Goal: Transaction & Acquisition: Purchase product/service

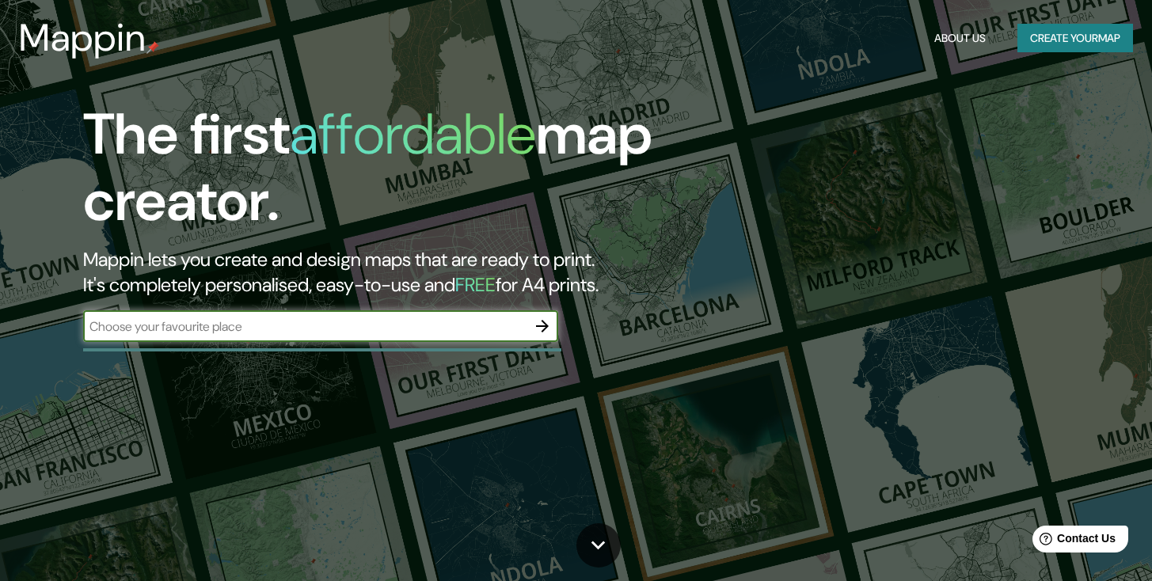
click at [212, 325] on input "text" at bounding box center [304, 327] width 443 height 18
type input "c"
type input "[GEOGRAPHIC_DATA]"
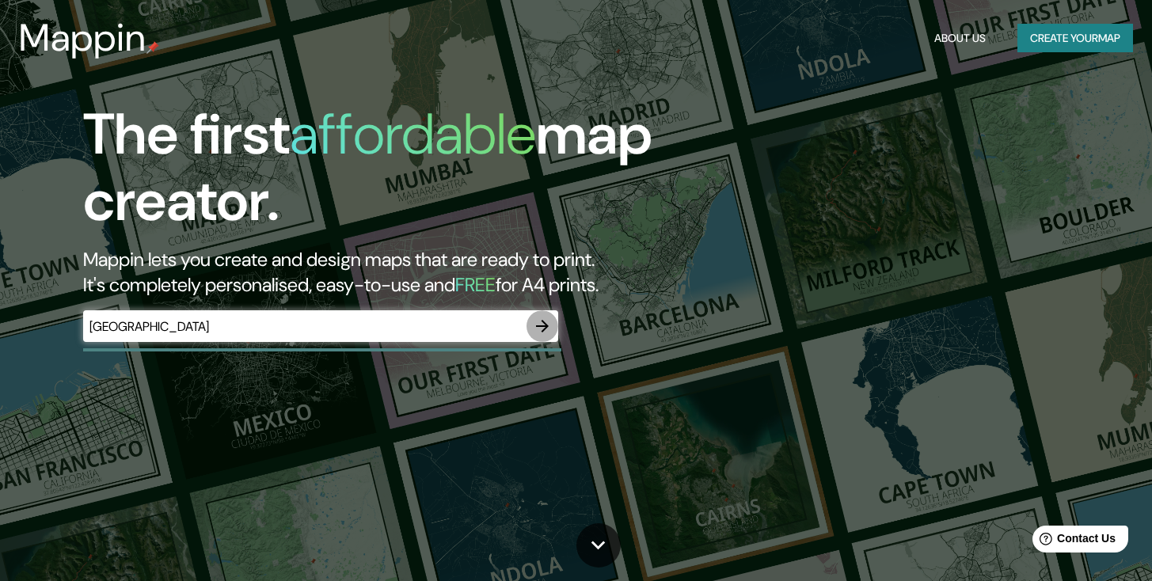
click at [545, 324] on icon "button" at bounding box center [542, 326] width 13 height 13
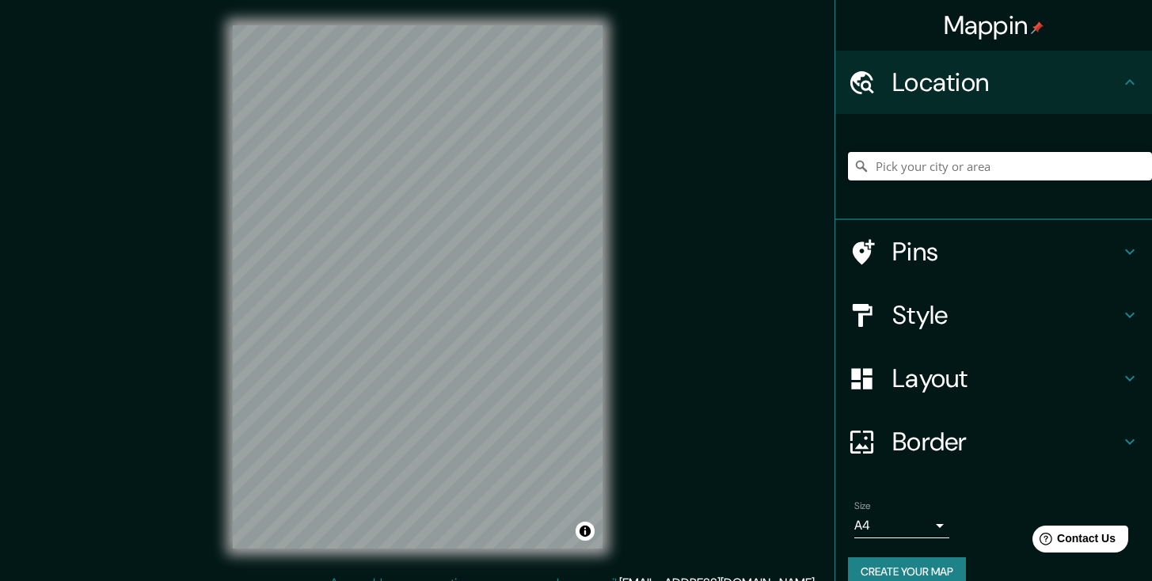
click at [915, 161] on input "Pick your city or area" at bounding box center [1000, 166] width 304 height 29
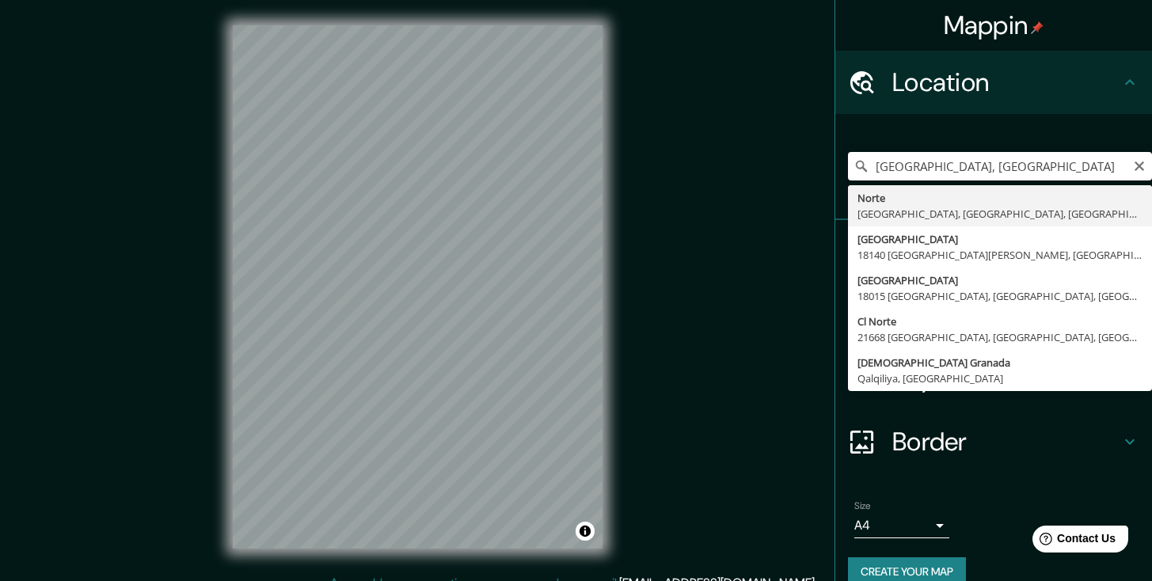
type input "[GEOGRAPHIC_DATA], [GEOGRAPHIC_DATA], [GEOGRAPHIC_DATA], [GEOGRAPHIC_DATA]"
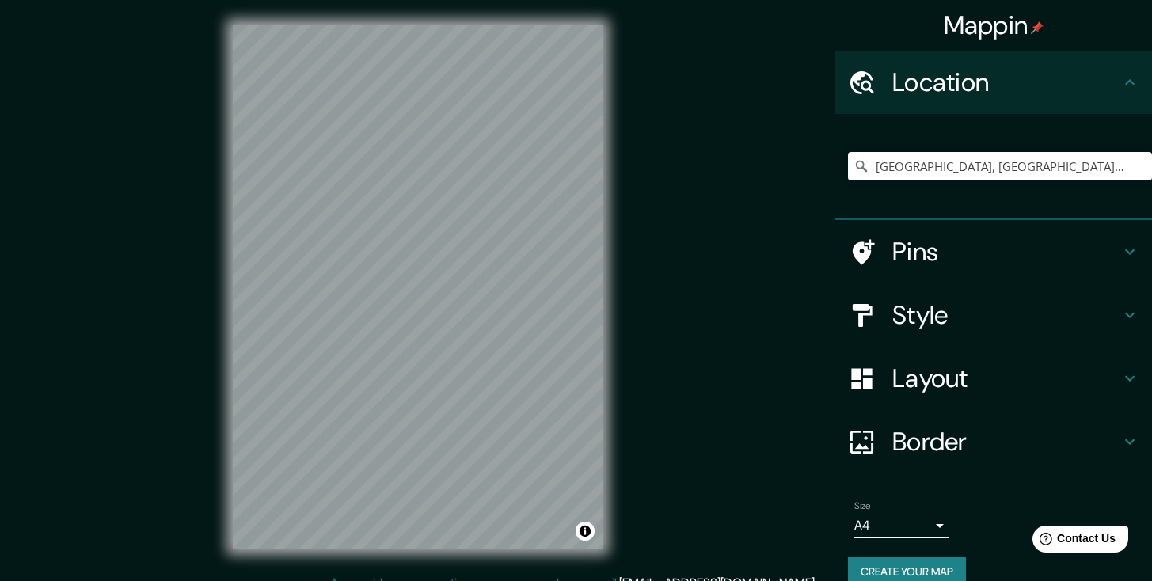
click at [954, 386] on h4 "Layout" at bounding box center [1007, 379] width 228 height 32
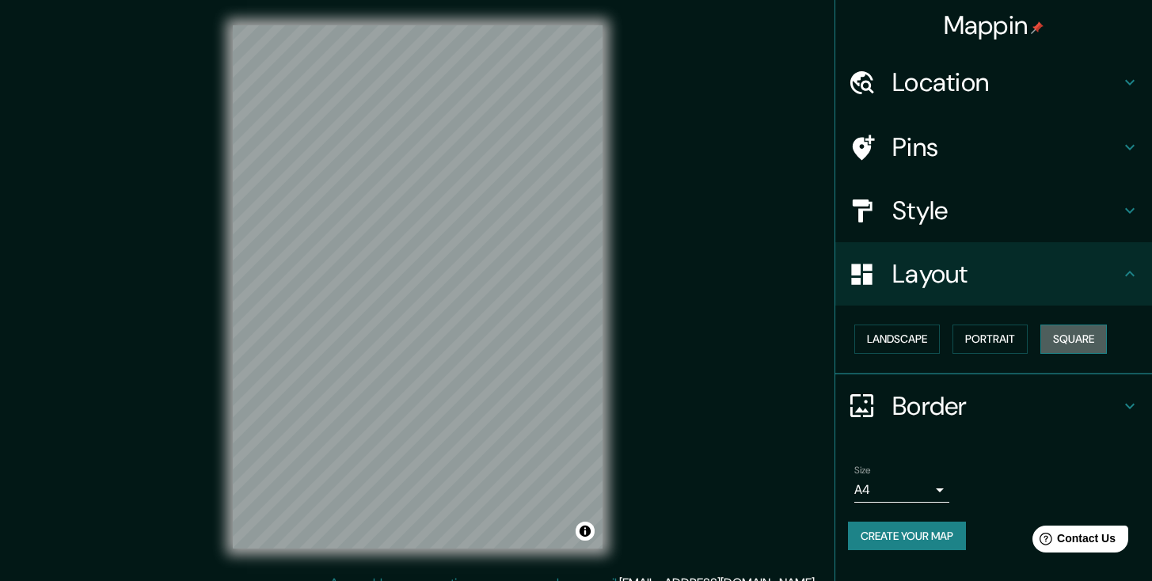
click at [1079, 337] on button "Square" at bounding box center [1074, 339] width 67 height 29
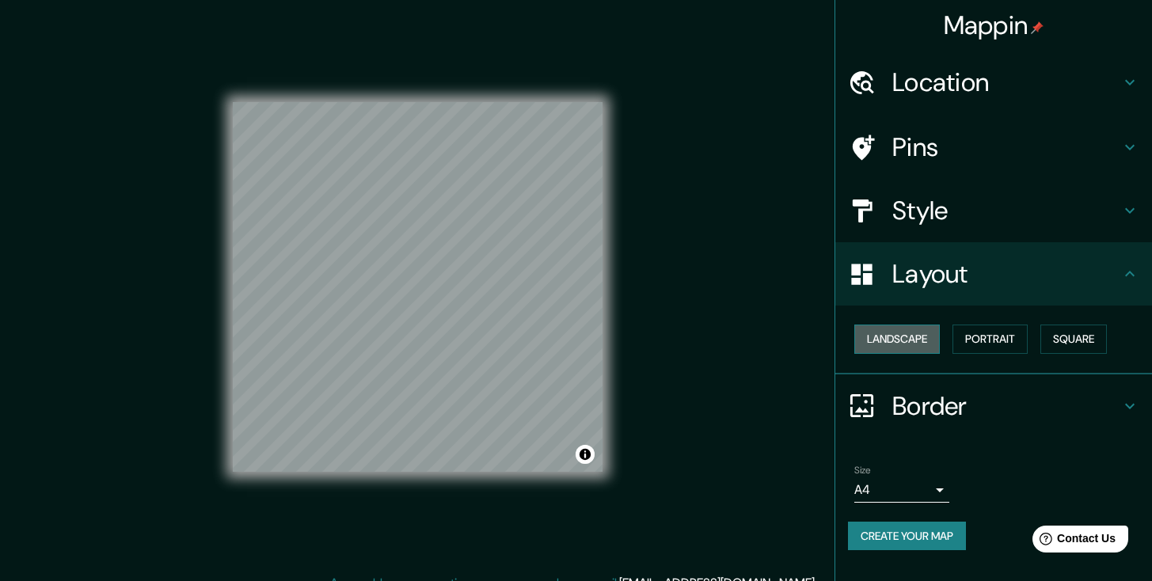
click at [931, 352] on button "Landscape" at bounding box center [898, 339] width 86 height 29
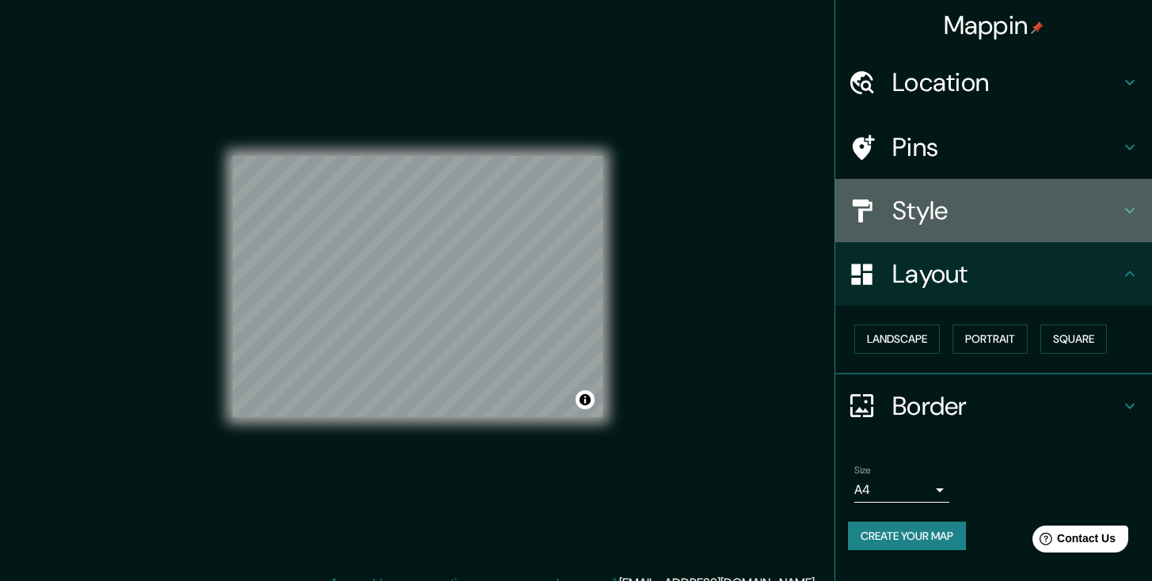
click at [949, 207] on h4 "Style" at bounding box center [1007, 211] width 228 height 32
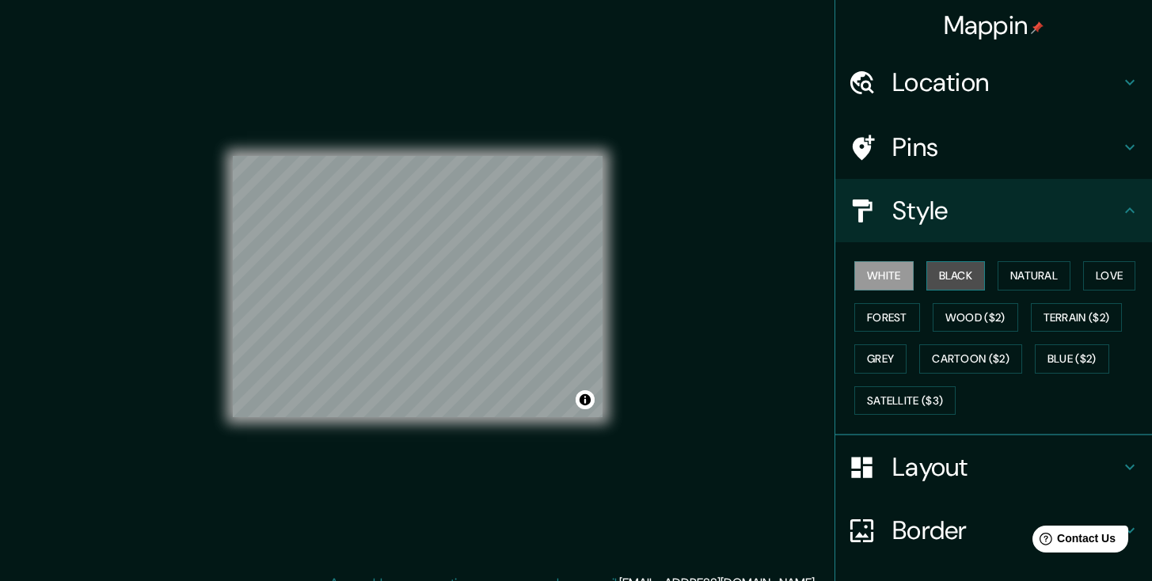
click at [950, 277] on button "Black" at bounding box center [956, 275] width 59 height 29
click at [887, 272] on button "White" at bounding box center [884, 275] width 59 height 29
click at [1038, 265] on button "Natural" at bounding box center [1034, 275] width 73 height 29
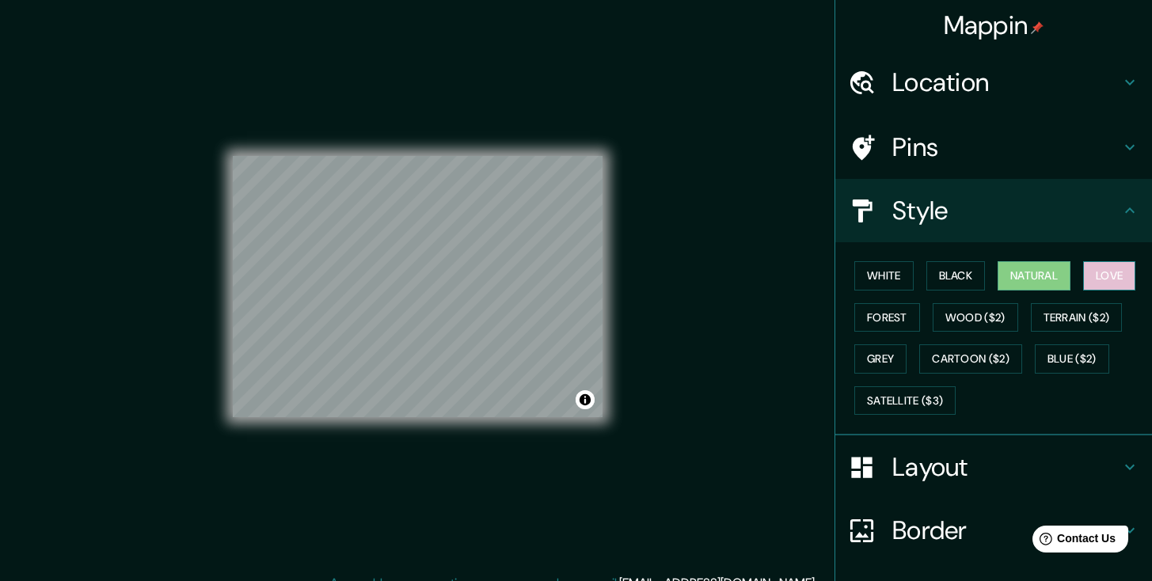
click at [1103, 272] on button "Love" at bounding box center [1109, 275] width 52 height 29
click at [898, 318] on button "Forest" at bounding box center [888, 317] width 66 height 29
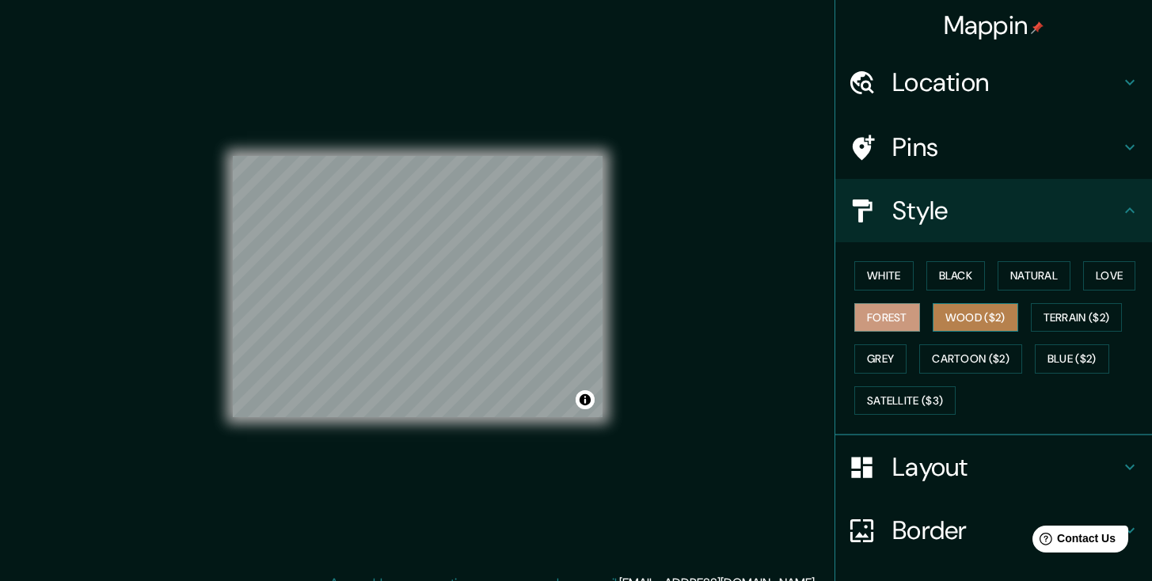
click at [985, 310] on button "Wood ($2)" at bounding box center [976, 317] width 86 height 29
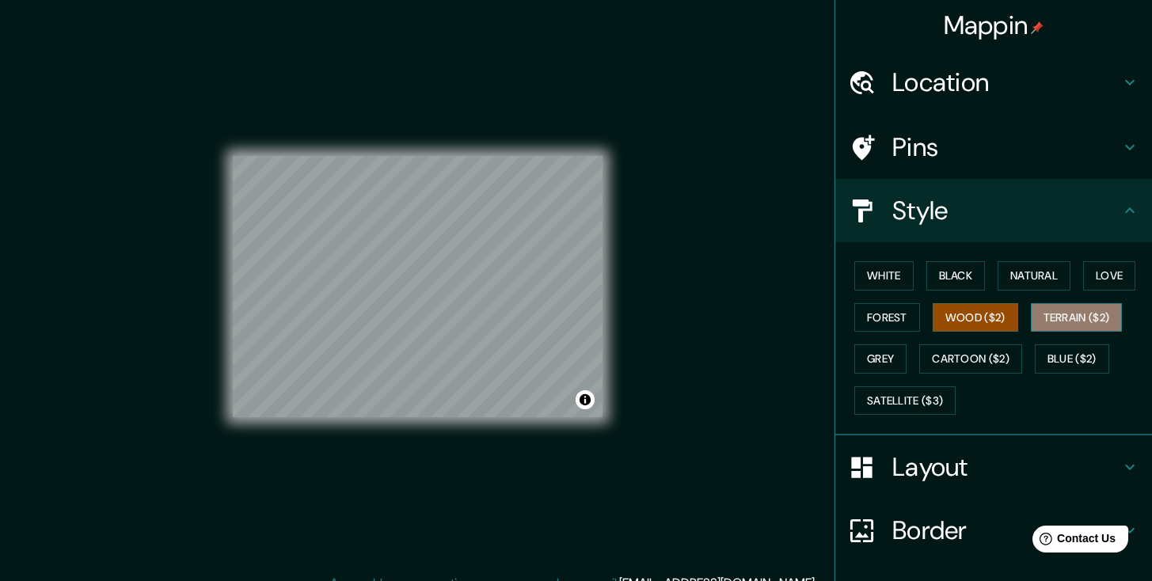
click at [1076, 318] on button "Terrain ($2)" at bounding box center [1077, 317] width 92 height 29
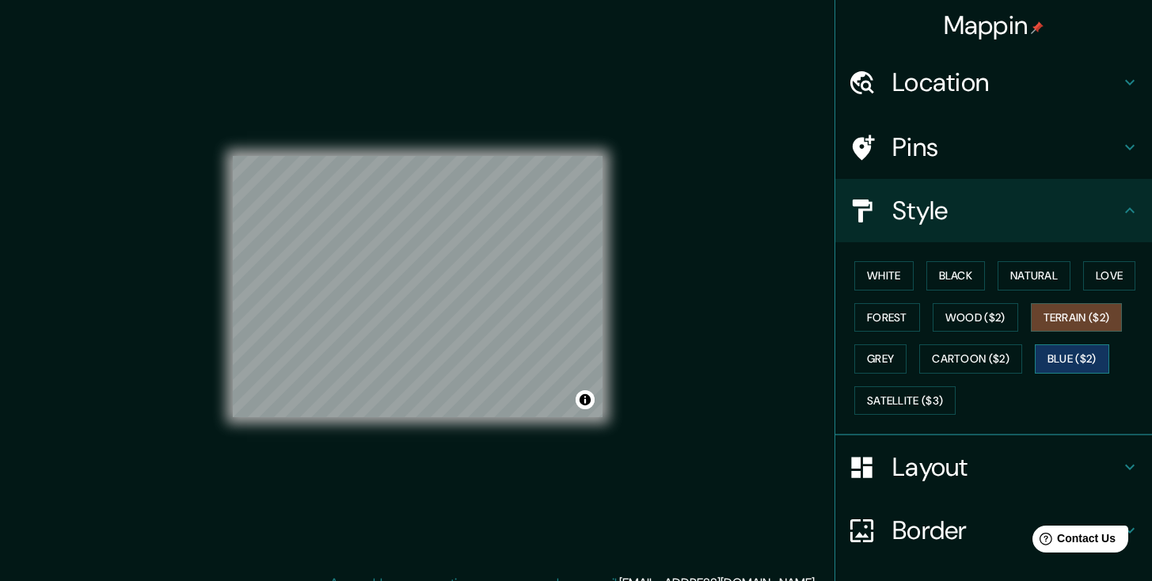
click at [1061, 361] on button "Blue ($2)" at bounding box center [1072, 358] width 74 height 29
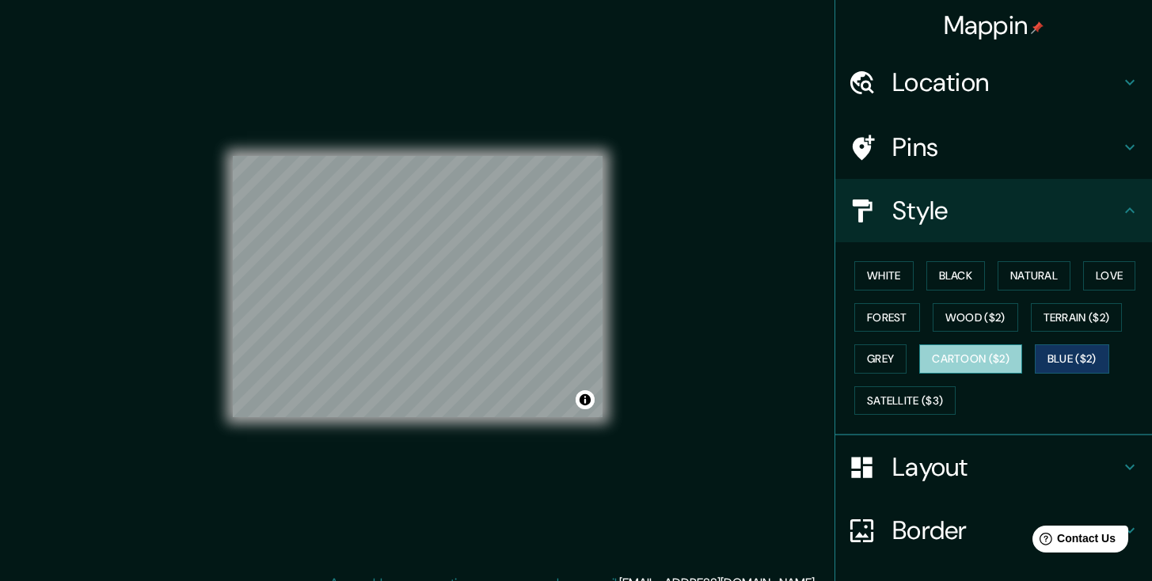
click at [1003, 358] on button "Cartoon ($2)" at bounding box center [970, 358] width 103 height 29
click at [874, 367] on button "Grey" at bounding box center [881, 358] width 52 height 29
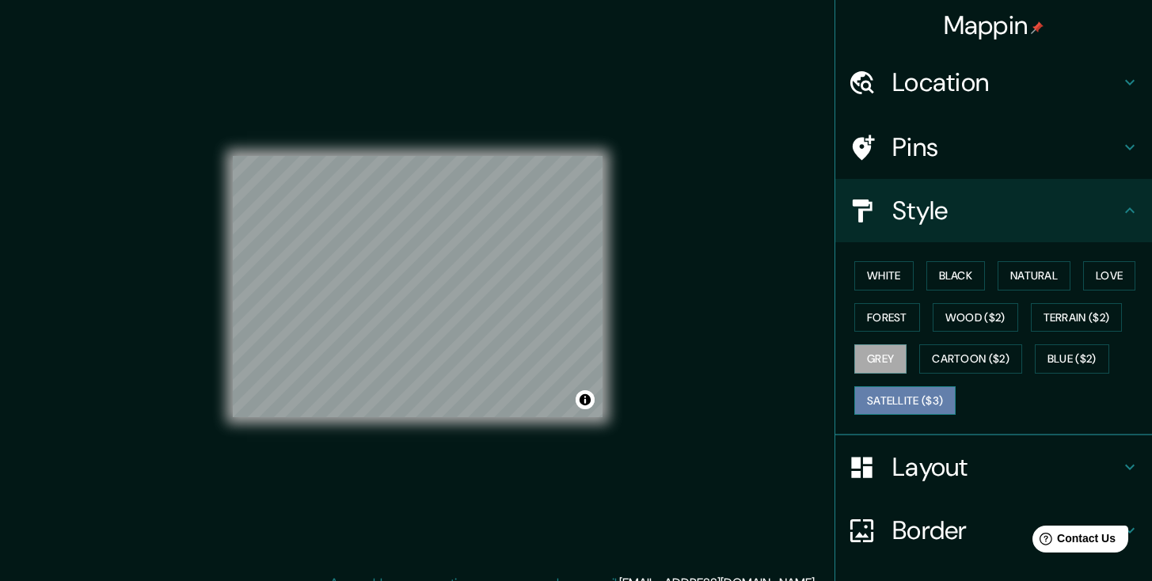
click at [893, 400] on button "Satellite ($3)" at bounding box center [905, 400] width 101 height 29
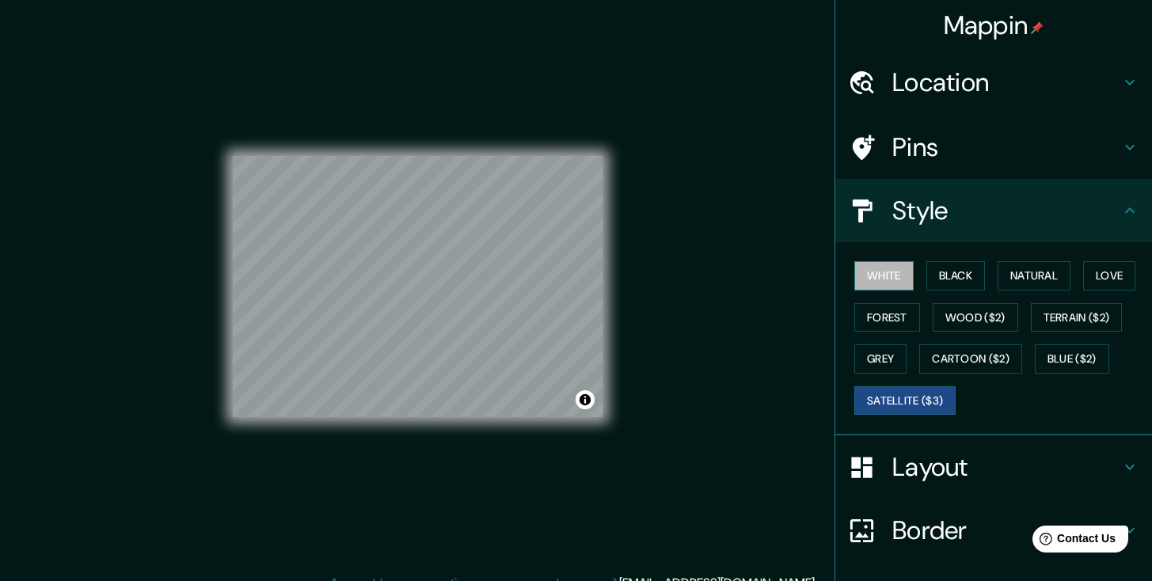
click at [892, 279] on button "White" at bounding box center [884, 275] width 59 height 29
click at [1121, 207] on icon at bounding box center [1130, 210] width 19 height 19
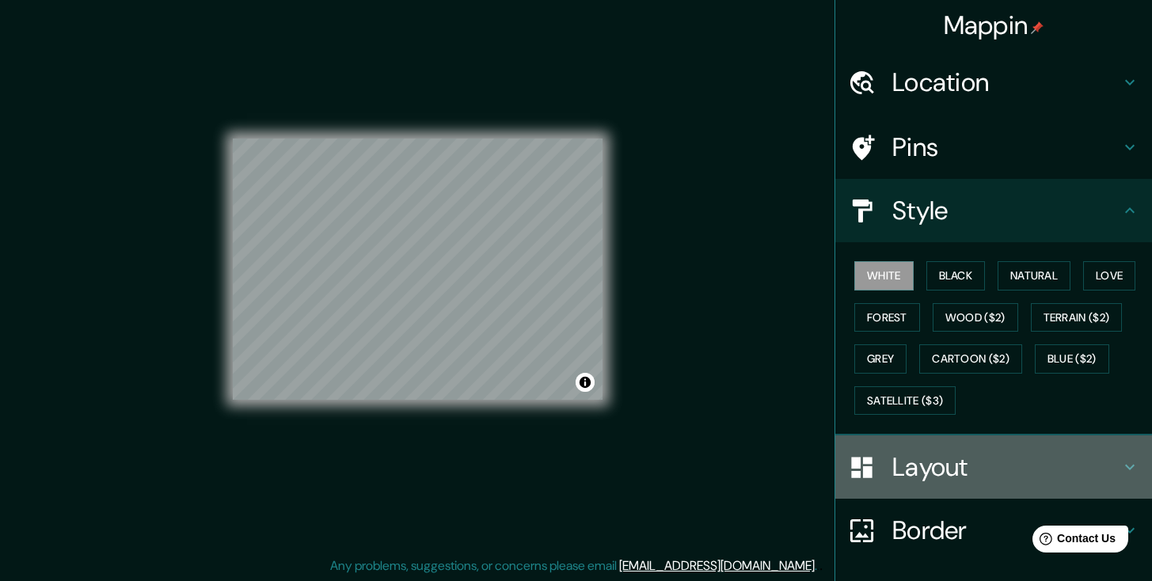
click at [1121, 462] on icon at bounding box center [1130, 467] width 19 height 19
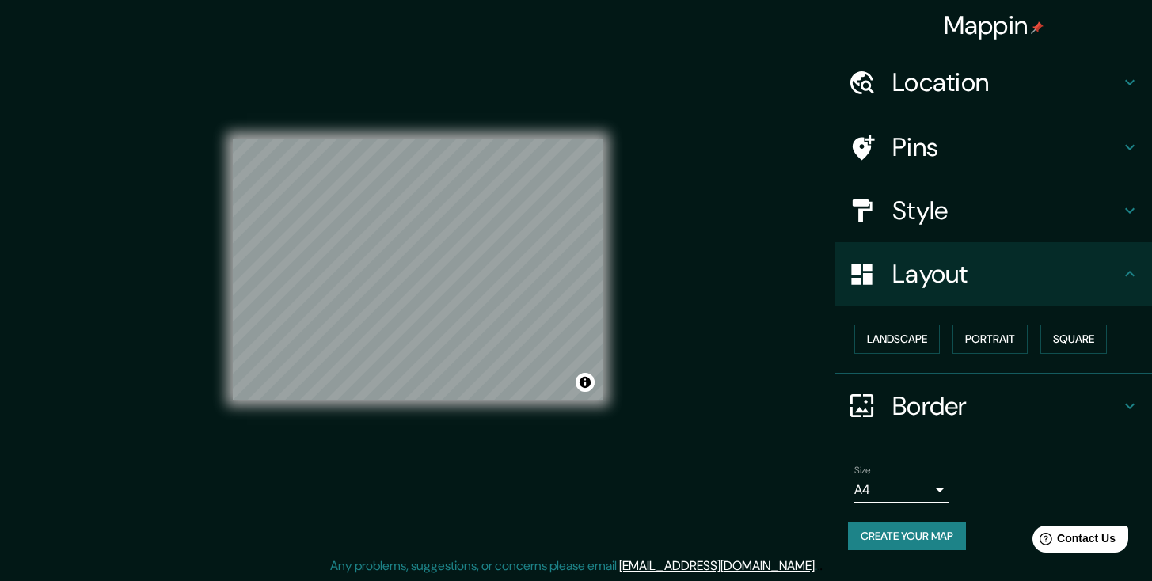
click at [942, 486] on body "Mappin Location [GEOGRAPHIC_DATA], [GEOGRAPHIC_DATA], [GEOGRAPHIC_DATA], [GEOGR…" at bounding box center [576, 273] width 1152 height 581
click at [920, 513] on li "A3" at bounding box center [902, 519] width 95 height 29
type input "a4"
click at [898, 345] on button "Landscape" at bounding box center [898, 339] width 86 height 29
